Goal: Use online tool/utility: Use online tool/utility

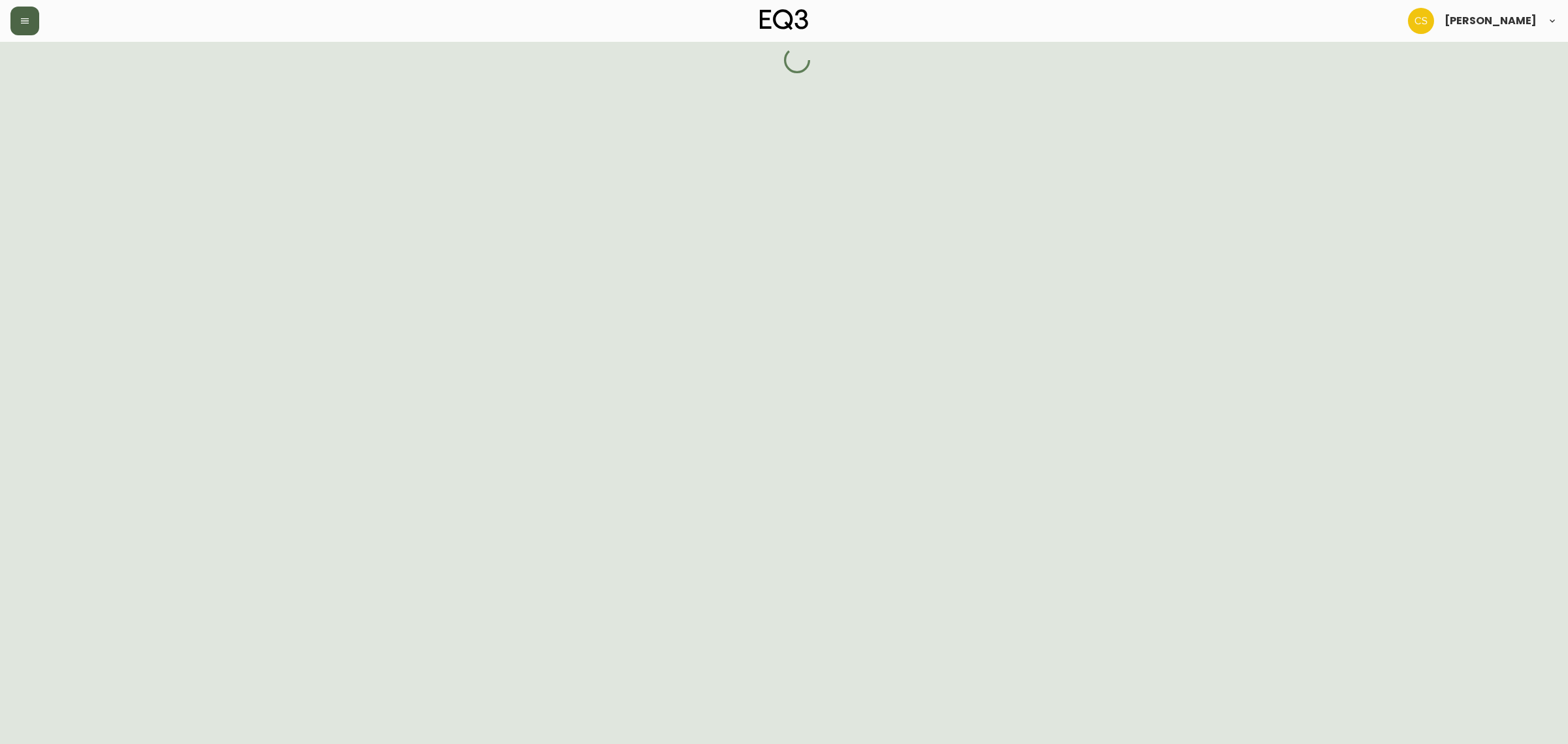
click at [27, 25] on icon "button" at bounding box center [24, 20] width 10 height 10
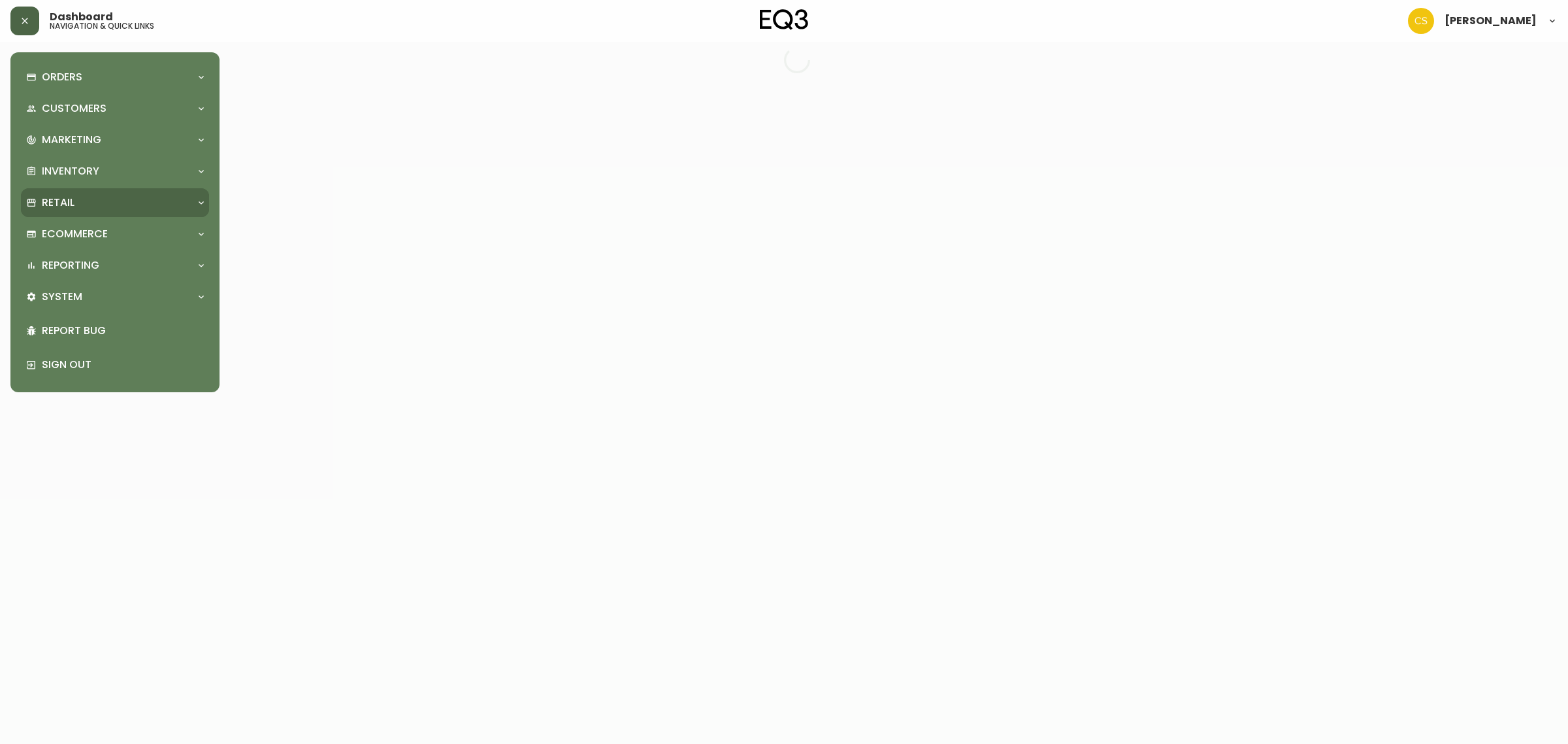
click at [69, 213] on div "Retail" at bounding box center [115, 203] width 188 height 29
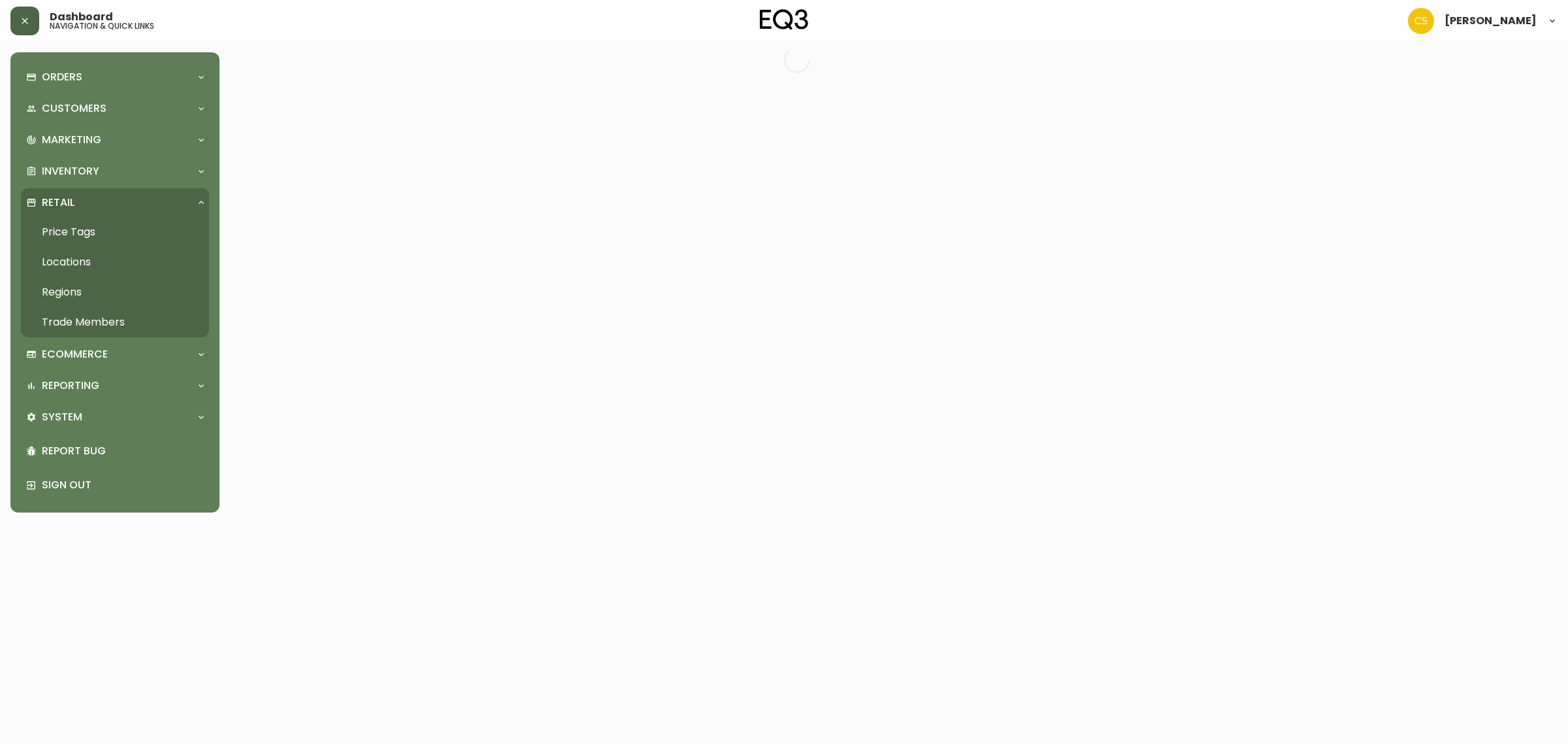
click at [83, 235] on link "Price Tags" at bounding box center [115, 232] width 188 height 30
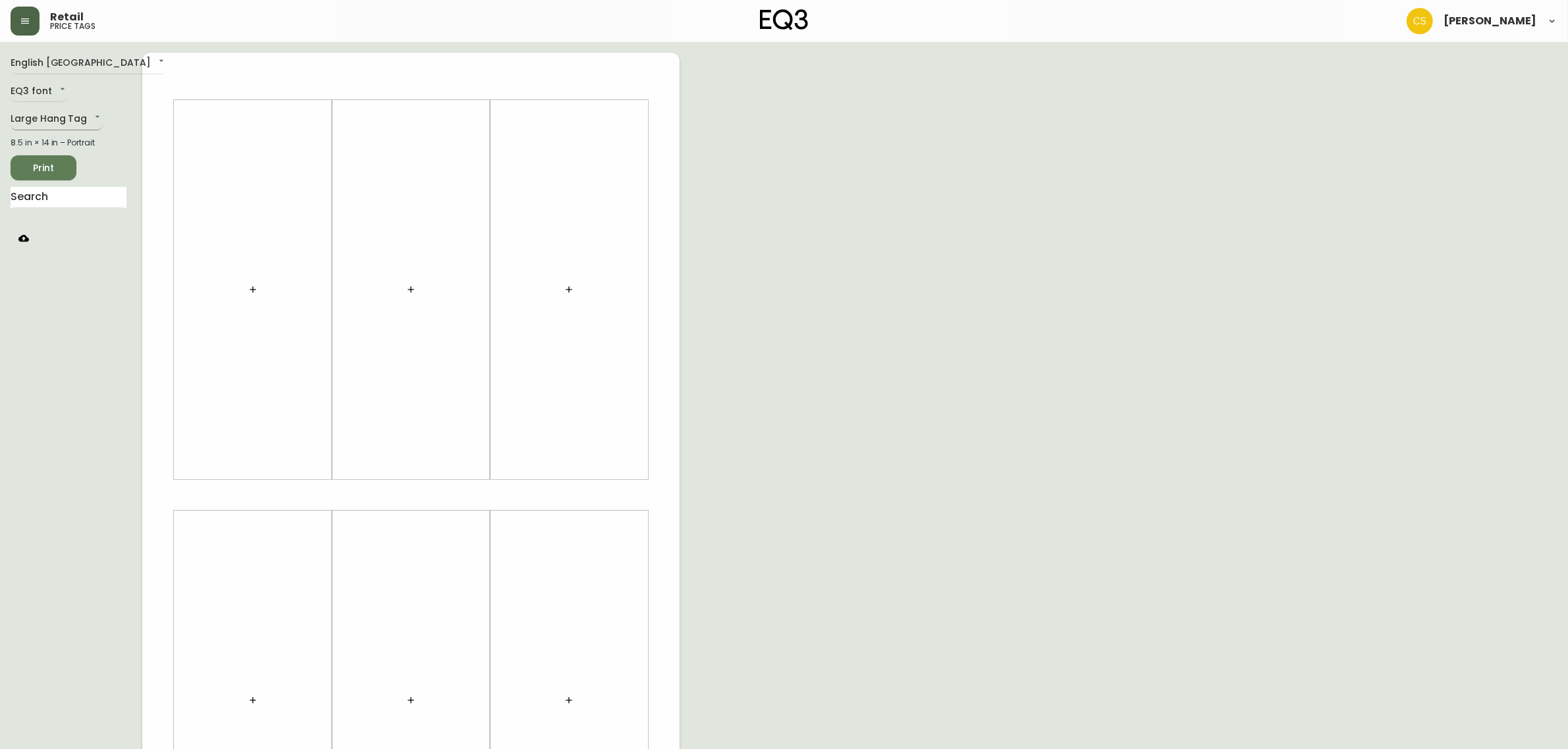
click at [66, 123] on body "Retail price tags [PERSON_NAME] English [GEOGRAPHIC_DATA] en_CA EQ3 font EQ3 La…" at bounding box center [784, 468] width 1568 height 937
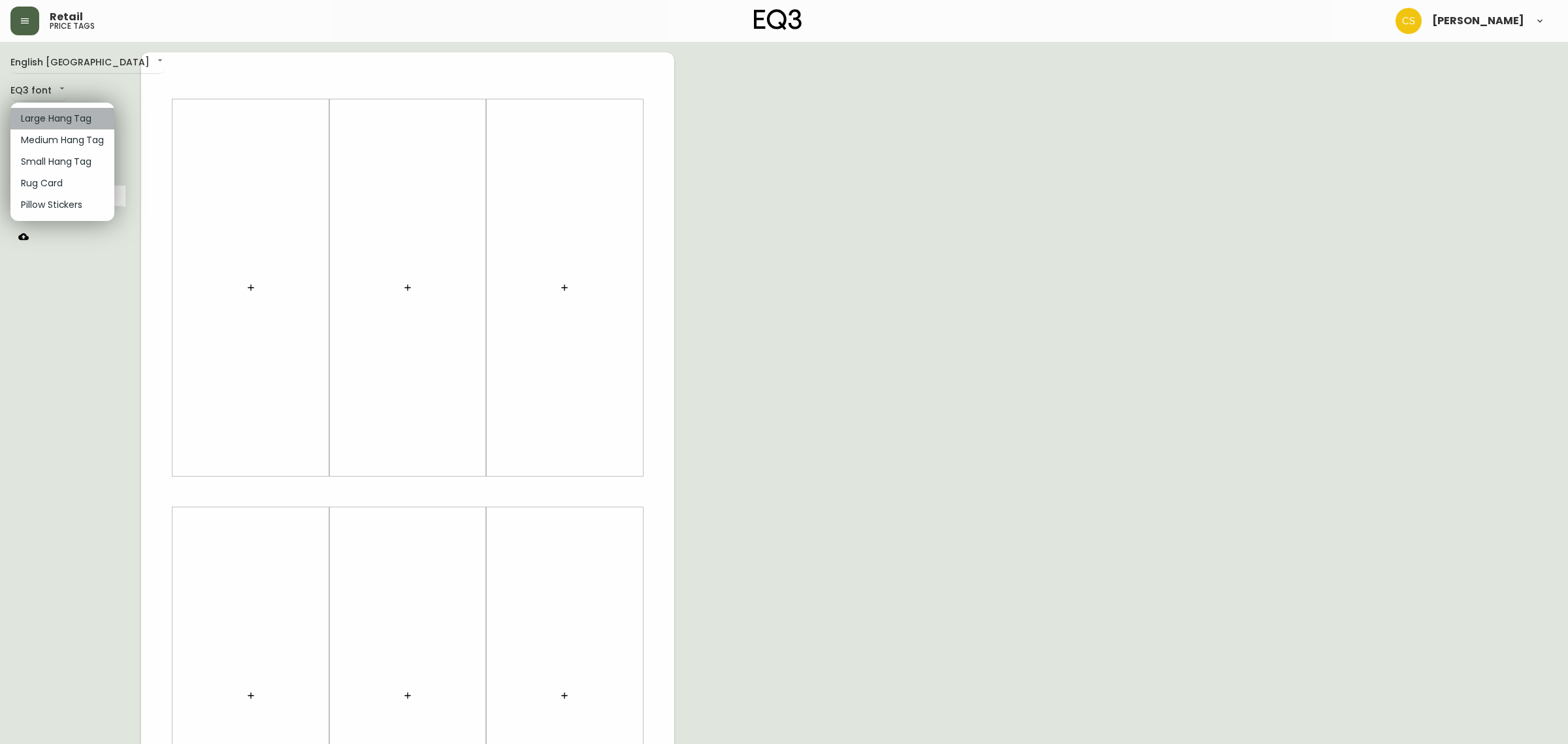
click at [65, 122] on li "Large Hang Tag" at bounding box center [62, 118] width 104 height 22
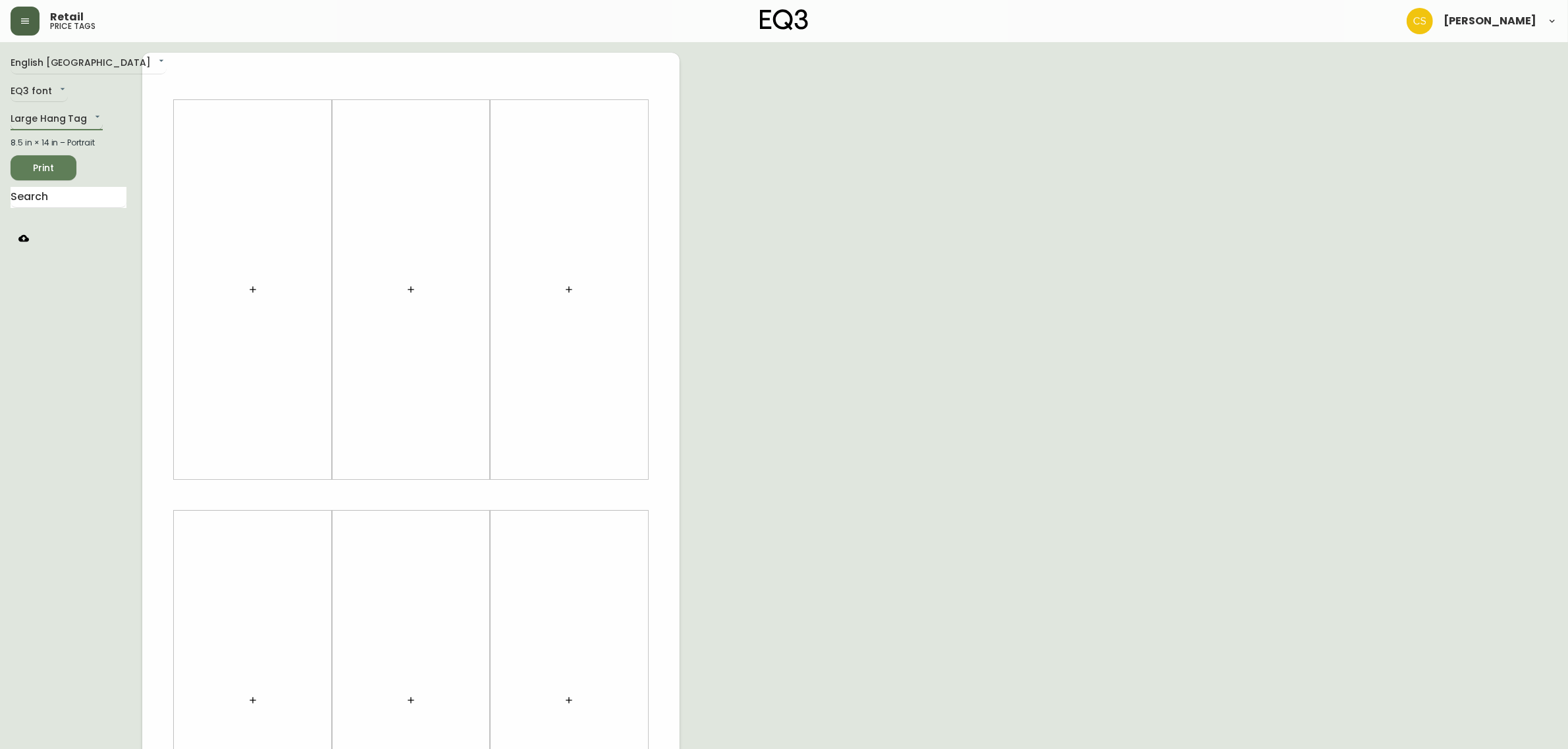
click at [66, 123] on body "Retail price tags [PERSON_NAME] English [GEOGRAPHIC_DATA] en_CA EQ3 font EQ3 La…" at bounding box center [784, 468] width 1568 height 937
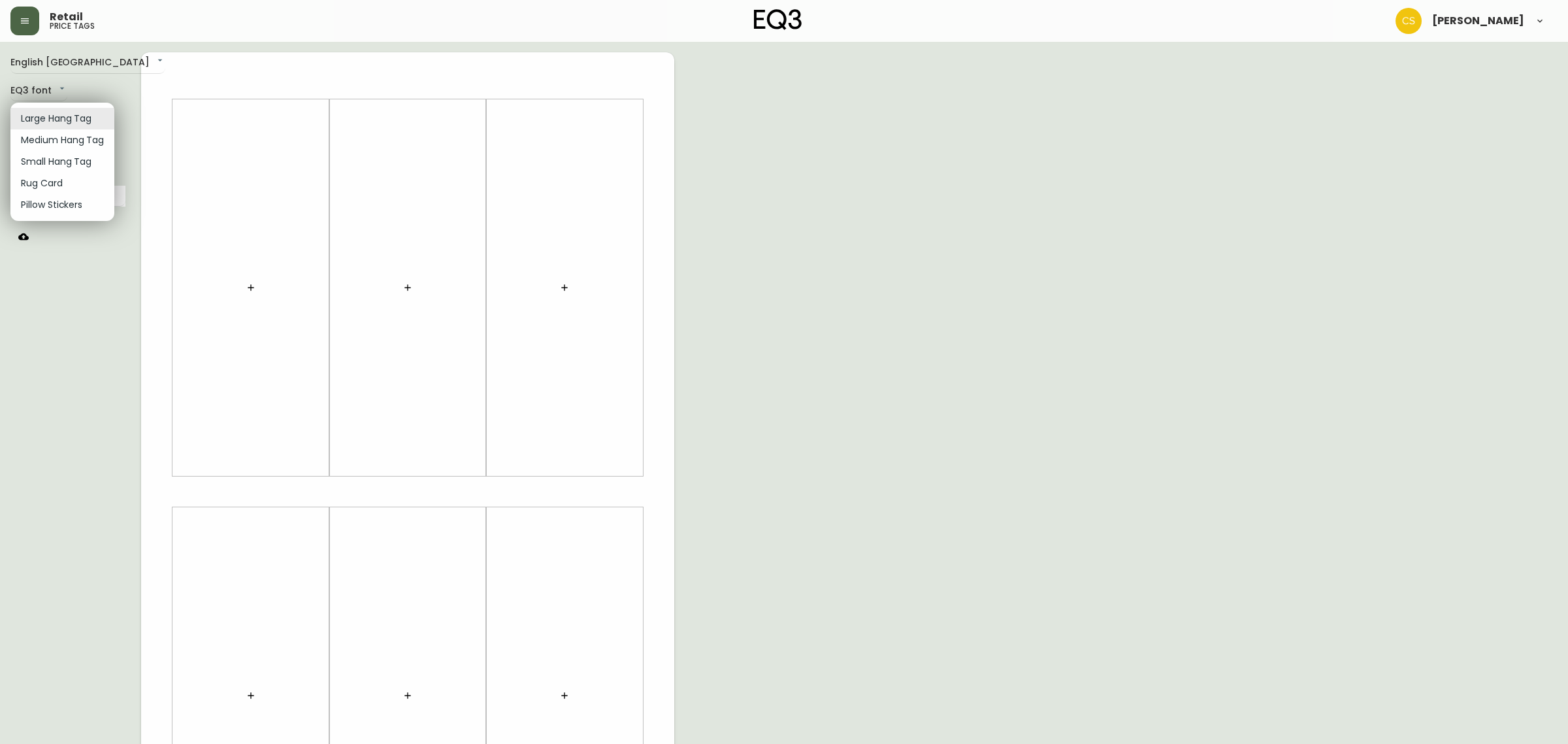
click at [43, 164] on li "Small Hang Tag" at bounding box center [62, 162] width 104 height 22
type input "small"
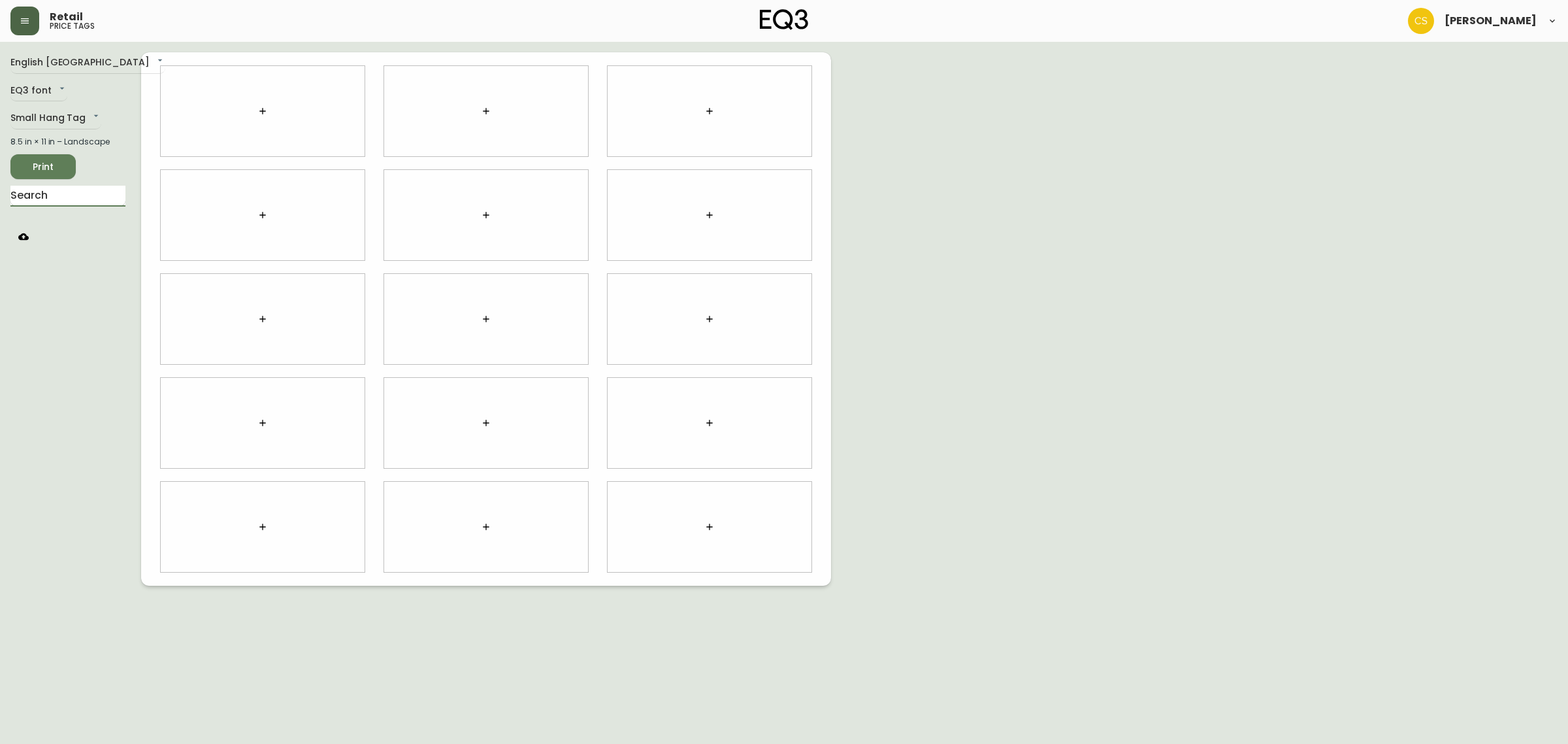
click at [51, 195] on input "text" at bounding box center [68, 196] width 115 height 21
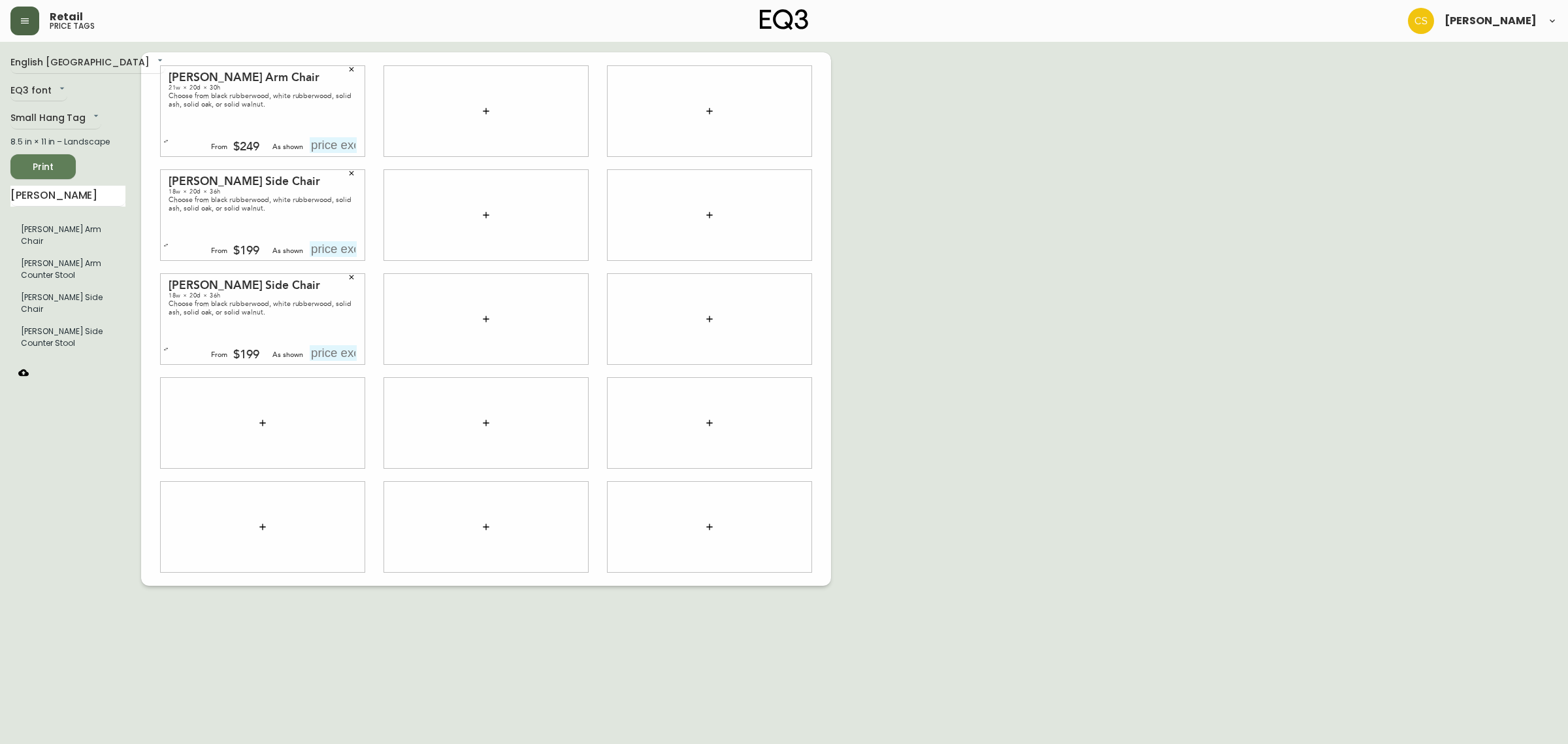
click at [330, 147] on input "text" at bounding box center [333, 145] width 47 height 16
click at [161, 139] on button "button" at bounding box center [166, 141] width 13 height 13
click at [171, 247] on button "button" at bounding box center [166, 245] width 13 height 13
click at [167, 350] on icon "button" at bounding box center [166, 349] width 5 height 5
click at [922, 298] on div "English Canada en_CA EQ3 font EQ3 Small Hang Tag small 8.5 in × 11 in – Landsca…" at bounding box center [783, 319] width 1547 height 534
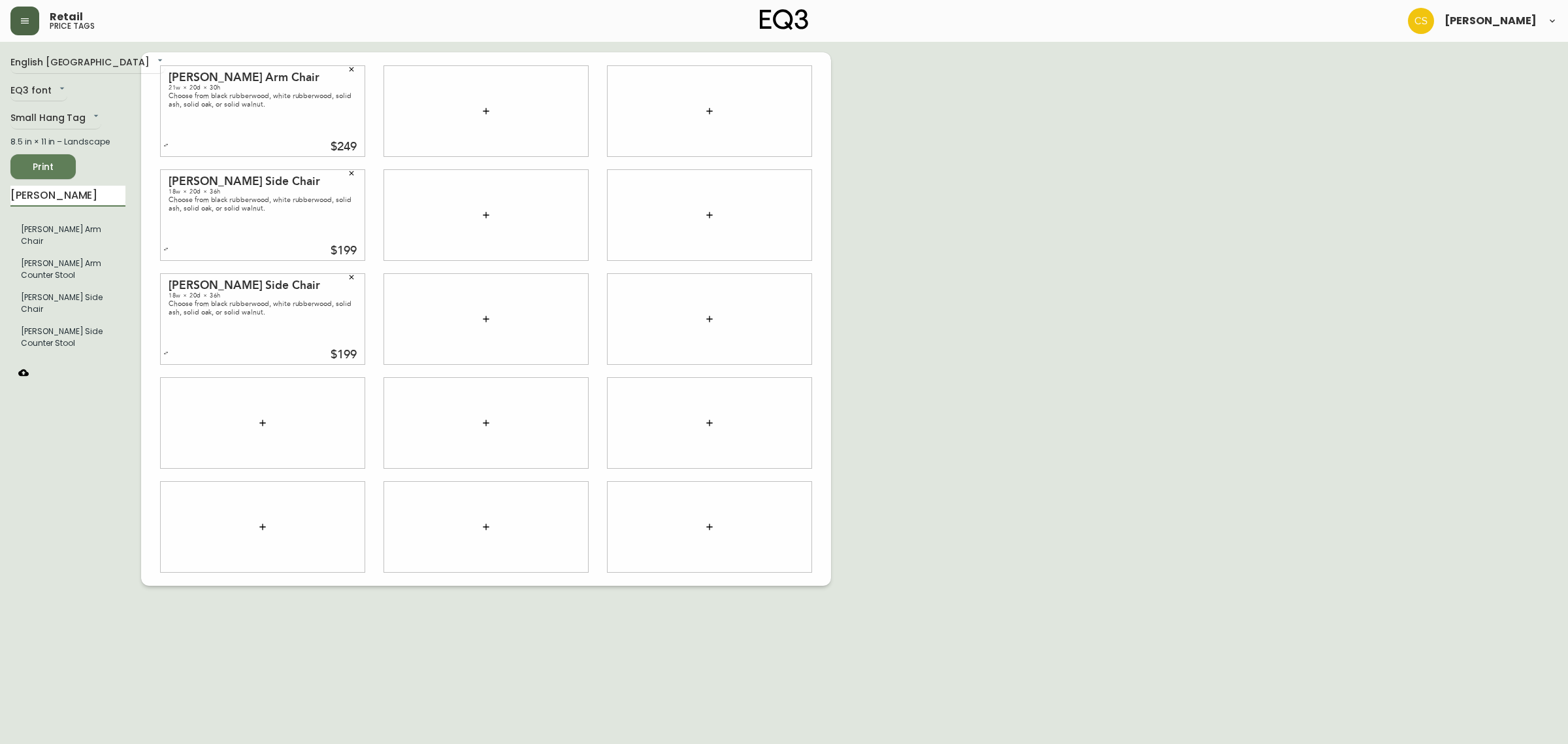
drag, startPoint x: 41, startPoint y: 193, endPoint x: 0, endPoint y: 190, distance: 41.1
click at [0, 190] on main "English Canada en_CA EQ3 font EQ3 Small Hang Tag small 8.5 in × 11 in – Landsca…" at bounding box center [784, 314] width 1568 height 544
type input "TAMBOUR"
click at [60, 168] on span "Print" at bounding box center [43, 167] width 44 height 16
click at [351, 74] on button "button" at bounding box center [351, 69] width 19 height 19
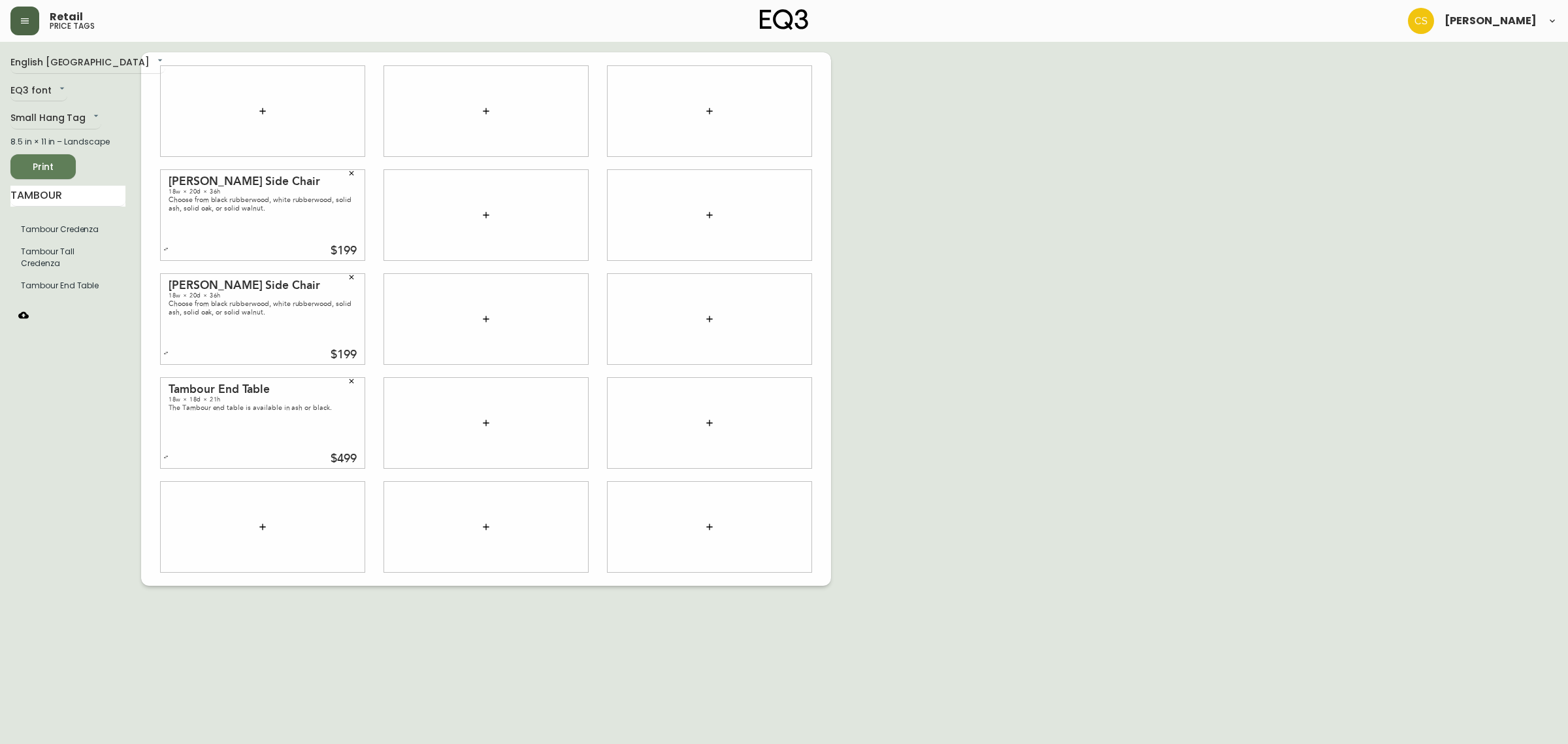
click at [344, 172] on button "button" at bounding box center [351, 173] width 19 height 19
click at [347, 273] on button "button" at bounding box center [351, 277] width 19 height 19
click at [344, 376] on button "button" at bounding box center [351, 381] width 19 height 19
